Goal: Task Accomplishment & Management: Complete application form

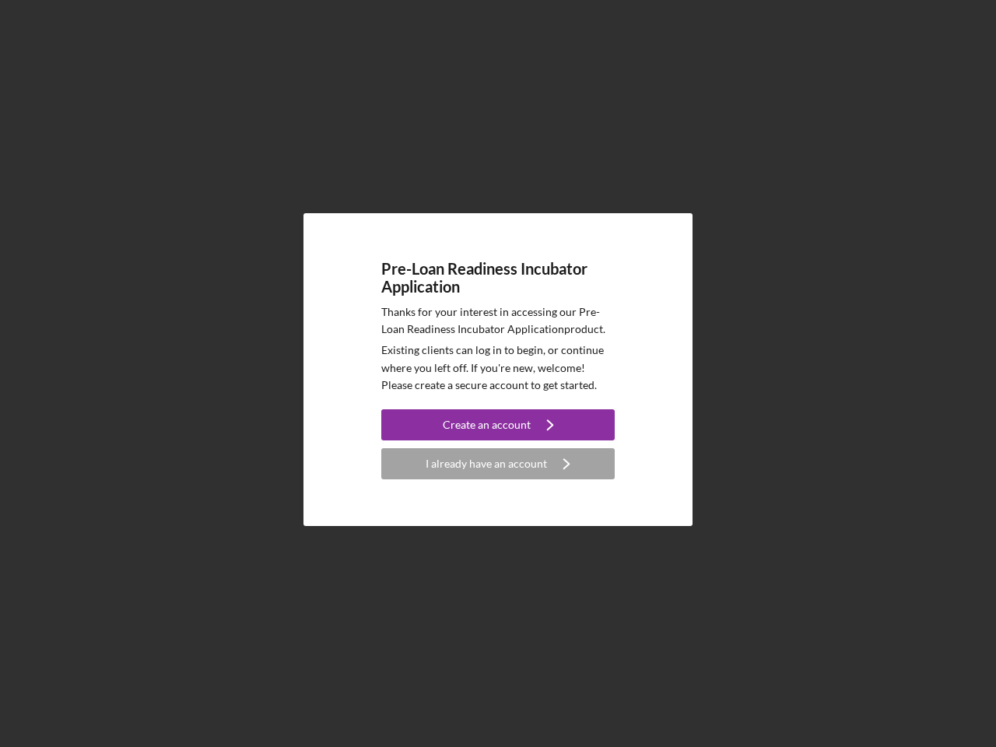
click at [498, 373] on p "Existing clients can log in to begin, or continue where you left off. If you're…" at bounding box center [497, 367] width 233 height 52
click at [498, 425] on div "Create an account" at bounding box center [487, 424] width 88 height 31
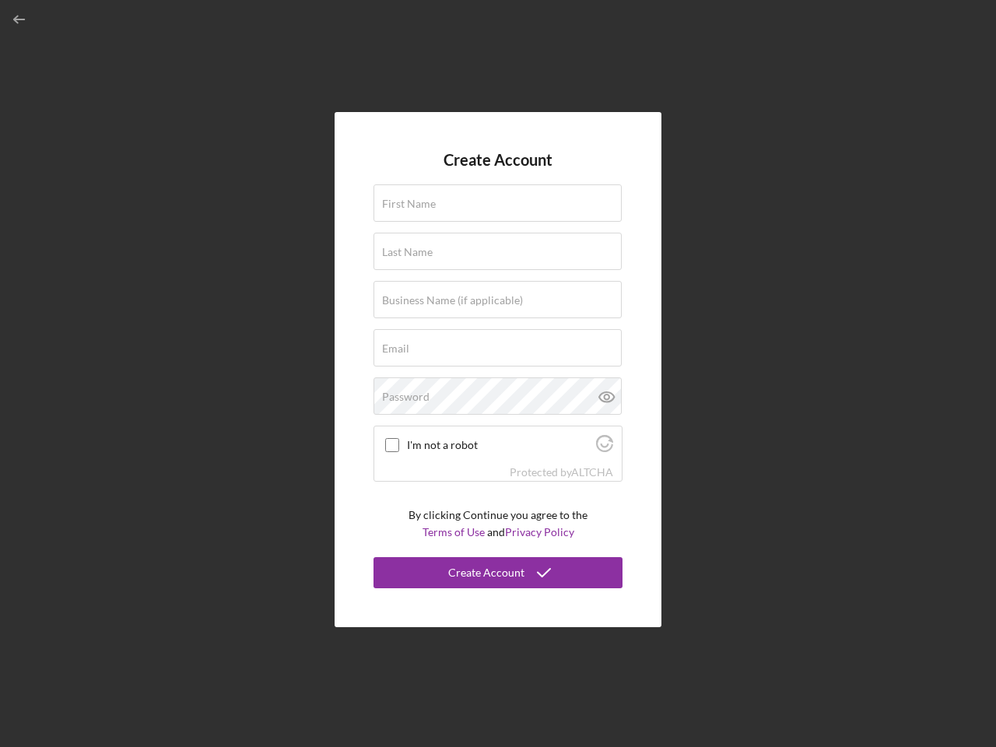
click at [498, 464] on div "Protected by [PERSON_NAME]" at bounding box center [497, 472] width 247 height 17
